Goal: Find specific page/section

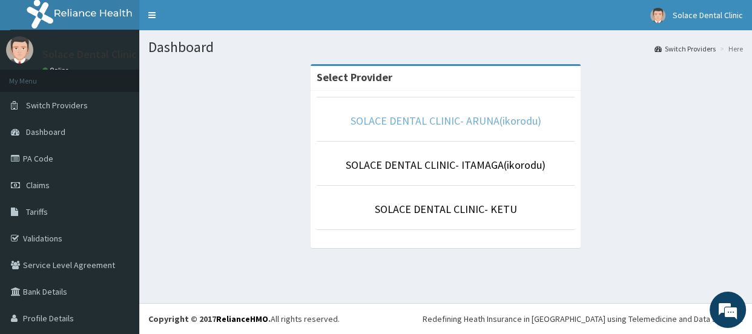
click at [516, 118] on link "SOLACE DENTAL CLINIC- ARUNA(ikorodu)" at bounding box center [446, 121] width 191 height 14
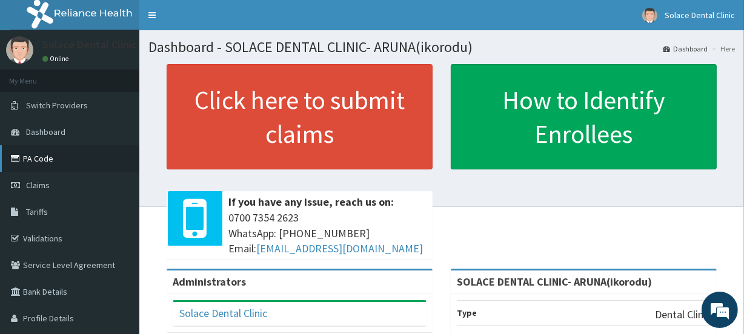
click at [56, 158] on link "PA Code" at bounding box center [69, 158] width 139 height 27
